Goal: Find specific page/section: Find specific page/section

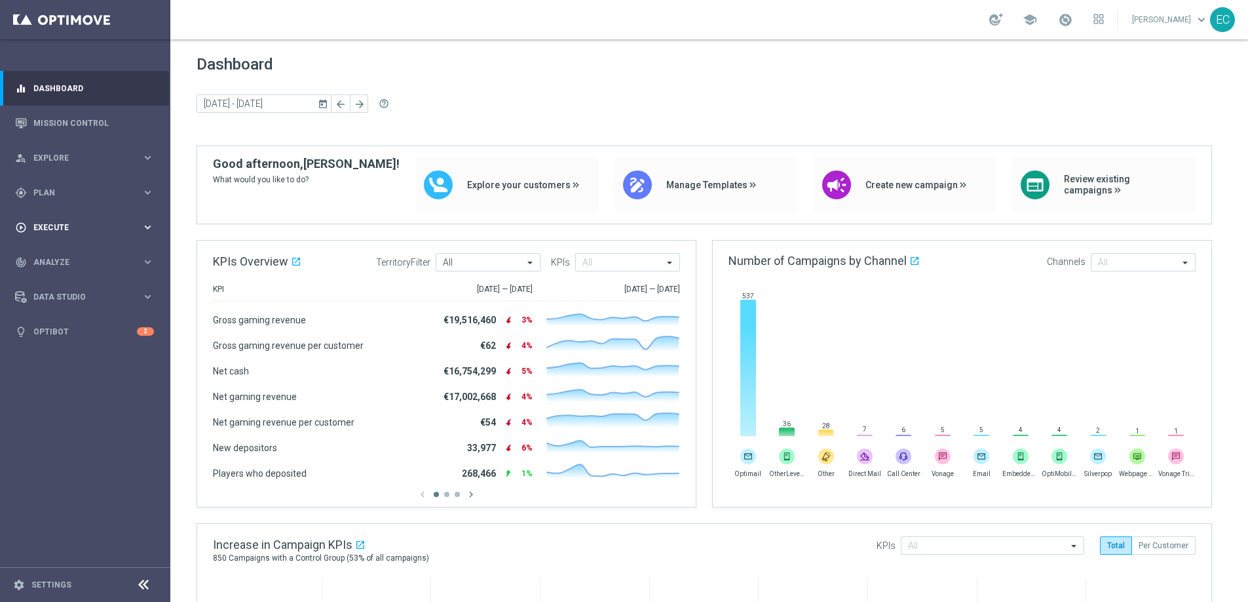
click at [84, 217] on div "play_circle_outline Execute keyboard_arrow_right" at bounding box center [84, 227] width 169 height 35
click at [116, 199] on div "gps_fixed Plan keyboard_arrow_right" at bounding box center [84, 192] width 169 height 35
click at [100, 284] on accordion "OptiPromo keyboard_arrow_right Promotions NEW Promotion Settings NEW" at bounding box center [101, 279] width 135 height 20
click at [95, 278] on span "OptiPromo" at bounding box center [82, 279] width 94 height 8
click at [91, 260] on span "Templates" at bounding box center [82, 259] width 94 height 8
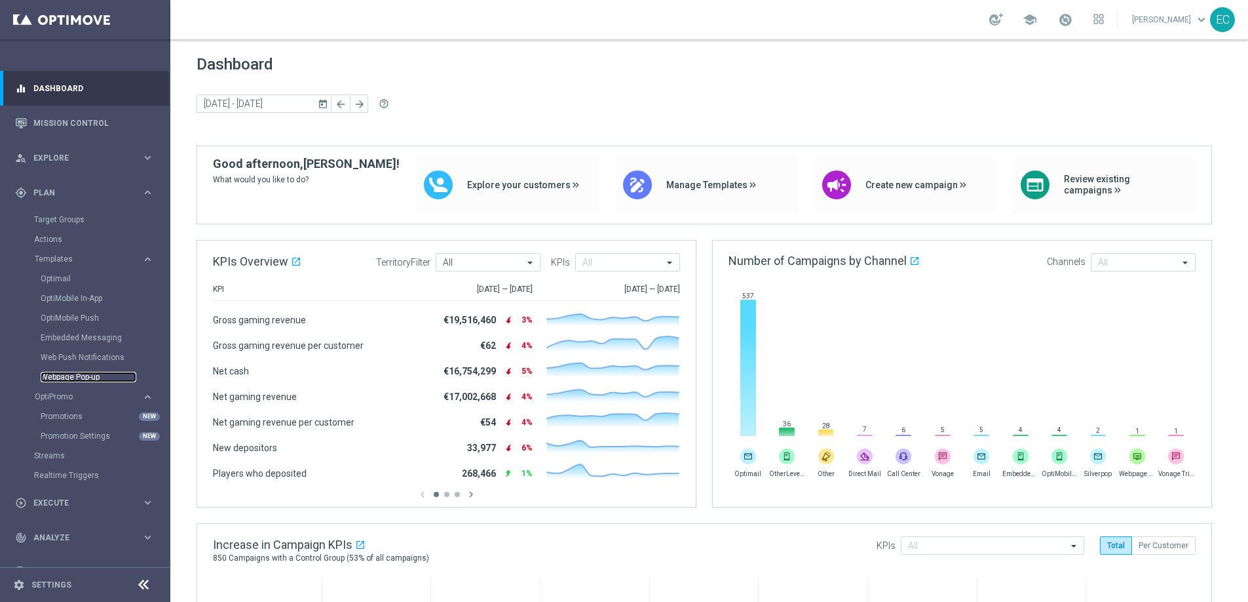
click at [94, 381] on link "Webpage Pop-up" at bounding box center [89, 377] width 96 height 10
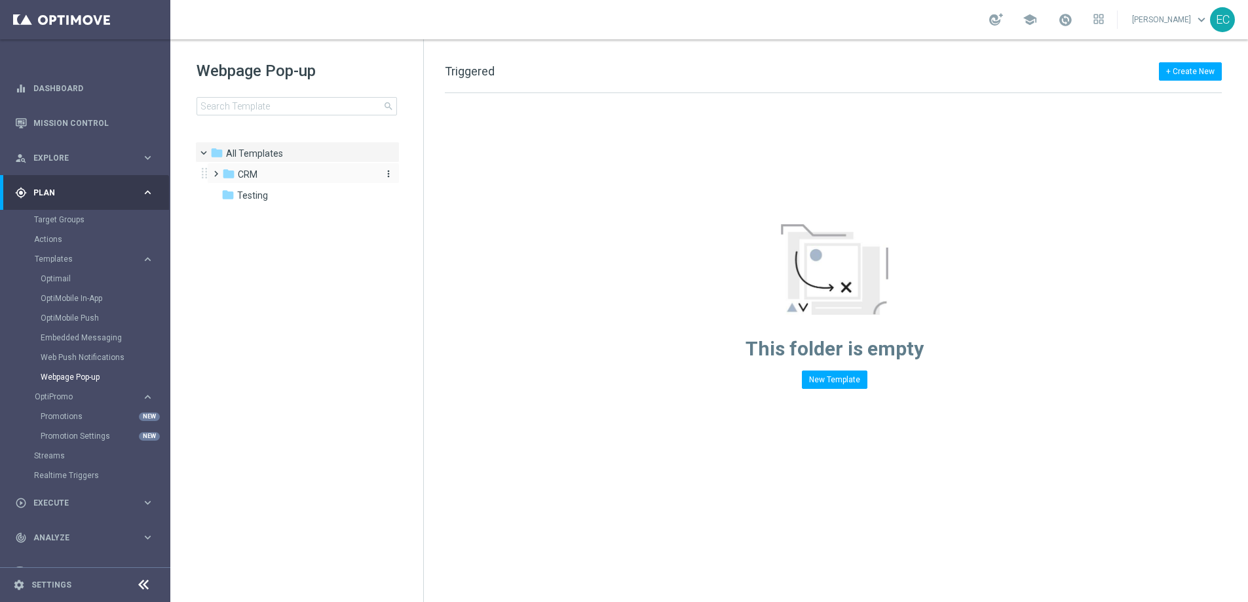
click at [291, 180] on div "folder CRM" at bounding box center [297, 174] width 151 height 15
click at [292, 197] on div "folder ROW" at bounding box center [305, 195] width 140 height 15
click at [318, 222] on div "folder ROW_set_page_visit" at bounding box center [312, 216] width 129 height 15
